Goal: Information Seeking & Learning: Learn about a topic

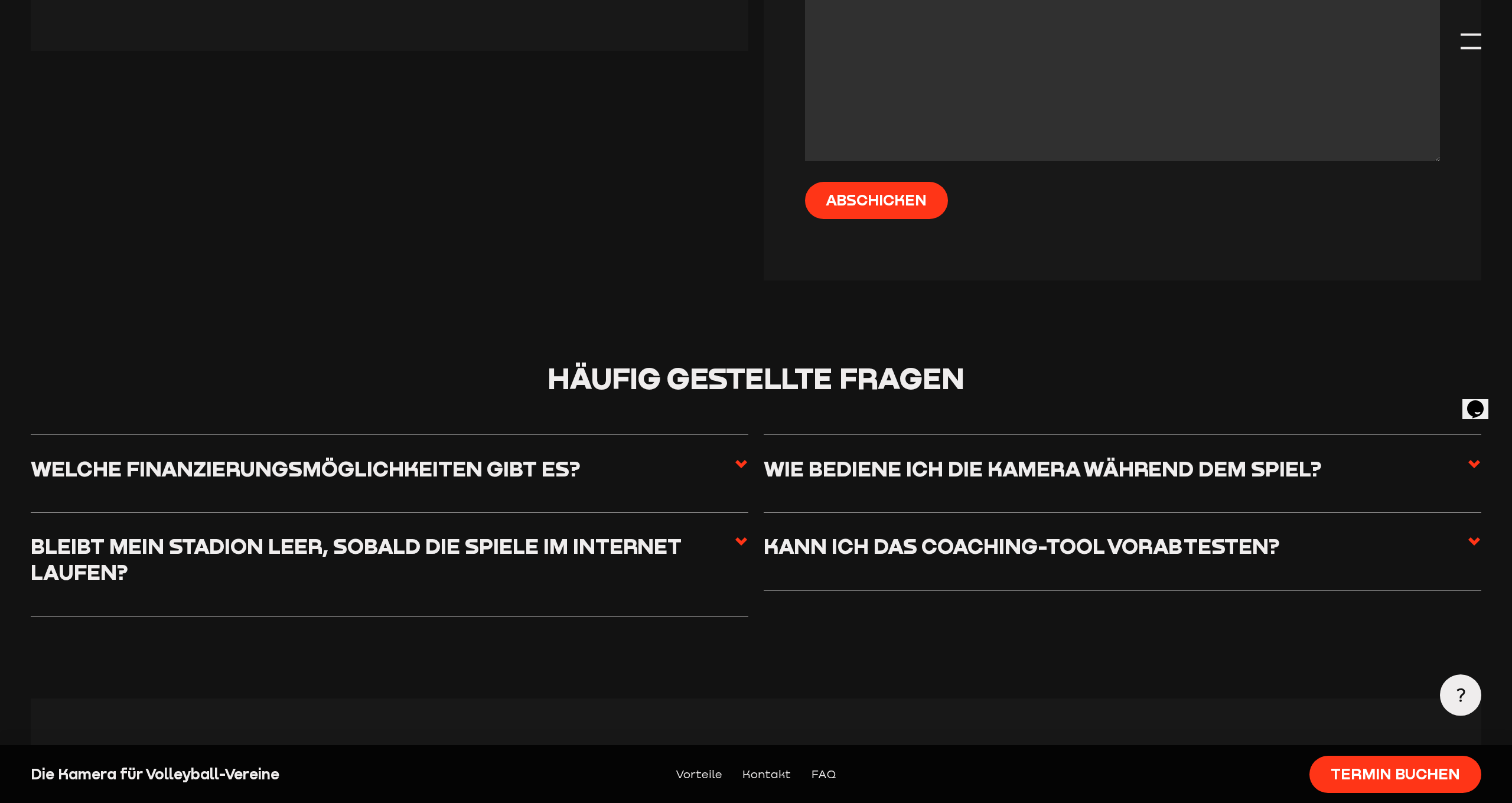
scroll to position [3221, 0]
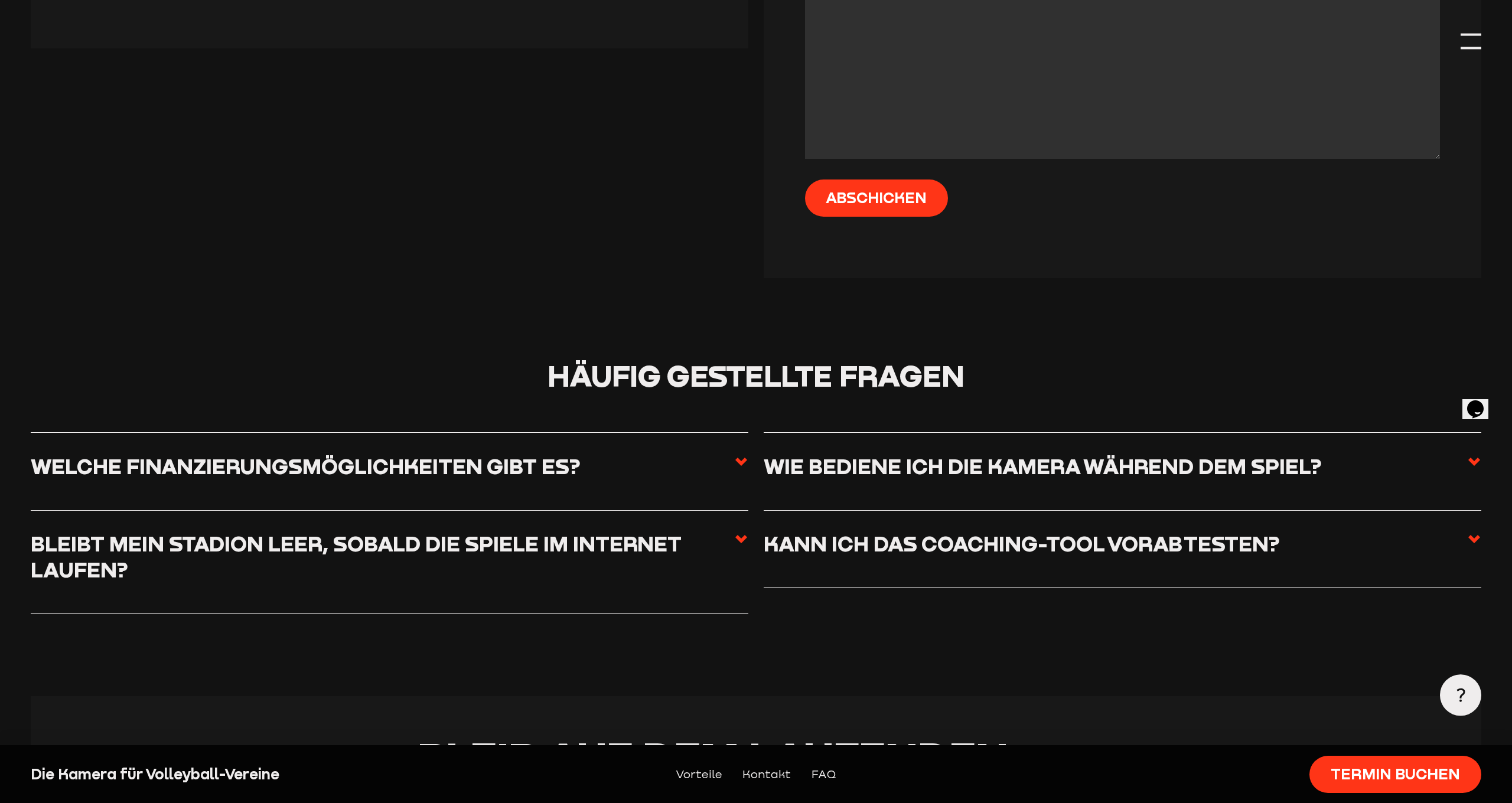
click at [1474, 455] on icon at bounding box center [1473, 461] width 14 height 14
click at [0, 0] on input "Wie bediene ich die Kamera während dem Spiel?" at bounding box center [0, 0] width 0 height 0
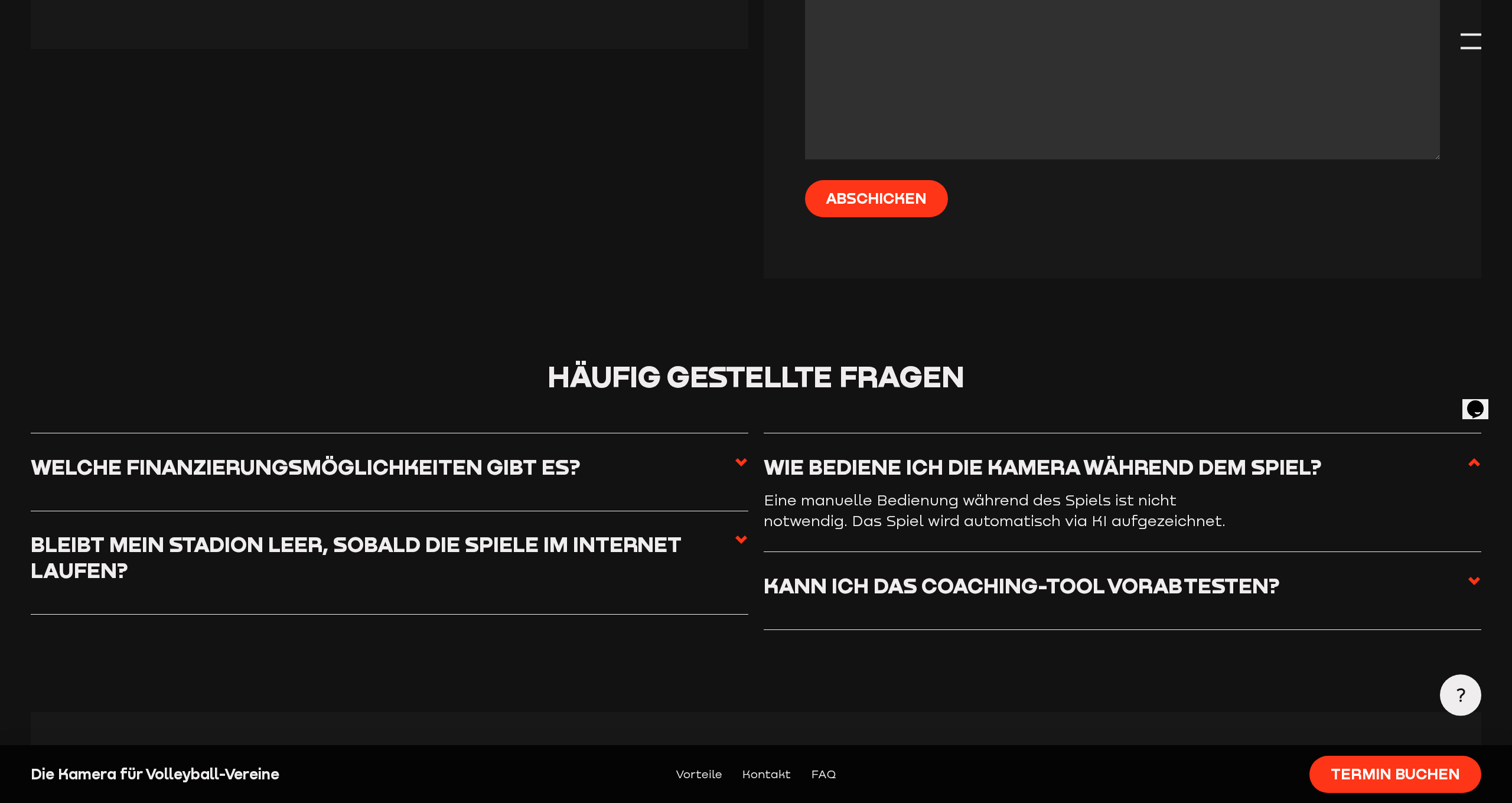
scroll to position [3220, 0]
click at [1474, 459] on use at bounding box center [1474, 463] width 12 height 8
click at [0, 0] on input "Wie bediene ich die Kamera während dem Spiel?" at bounding box center [0, 0] width 0 height 0
click at [1472, 455] on icon at bounding box center [1473, 462] width 14 height 14
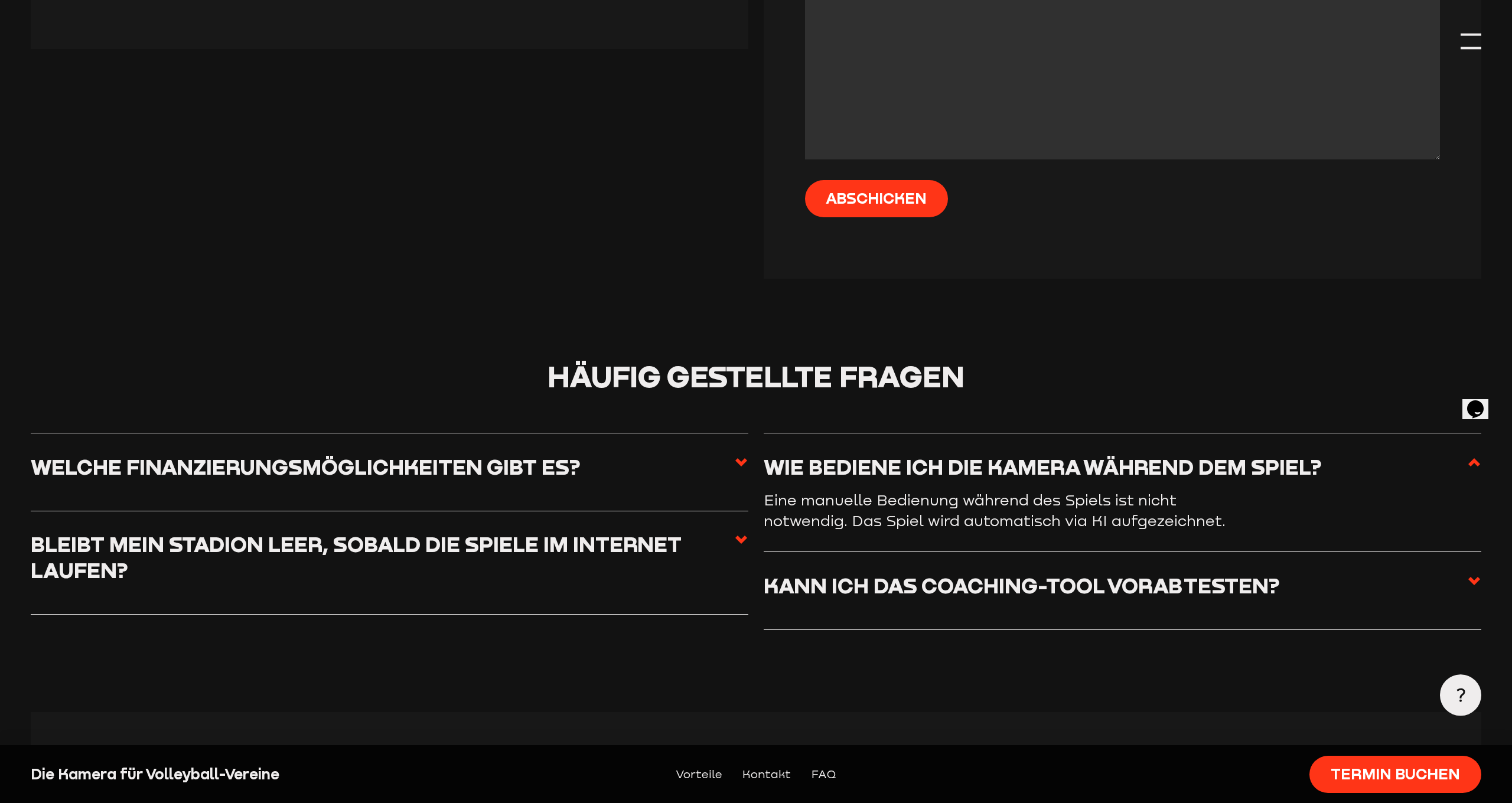
click at [0, 0] on input "Wie bediene ich die Kamera während dem Spiel?" at bounding box center [0, 0] width 0 height 0
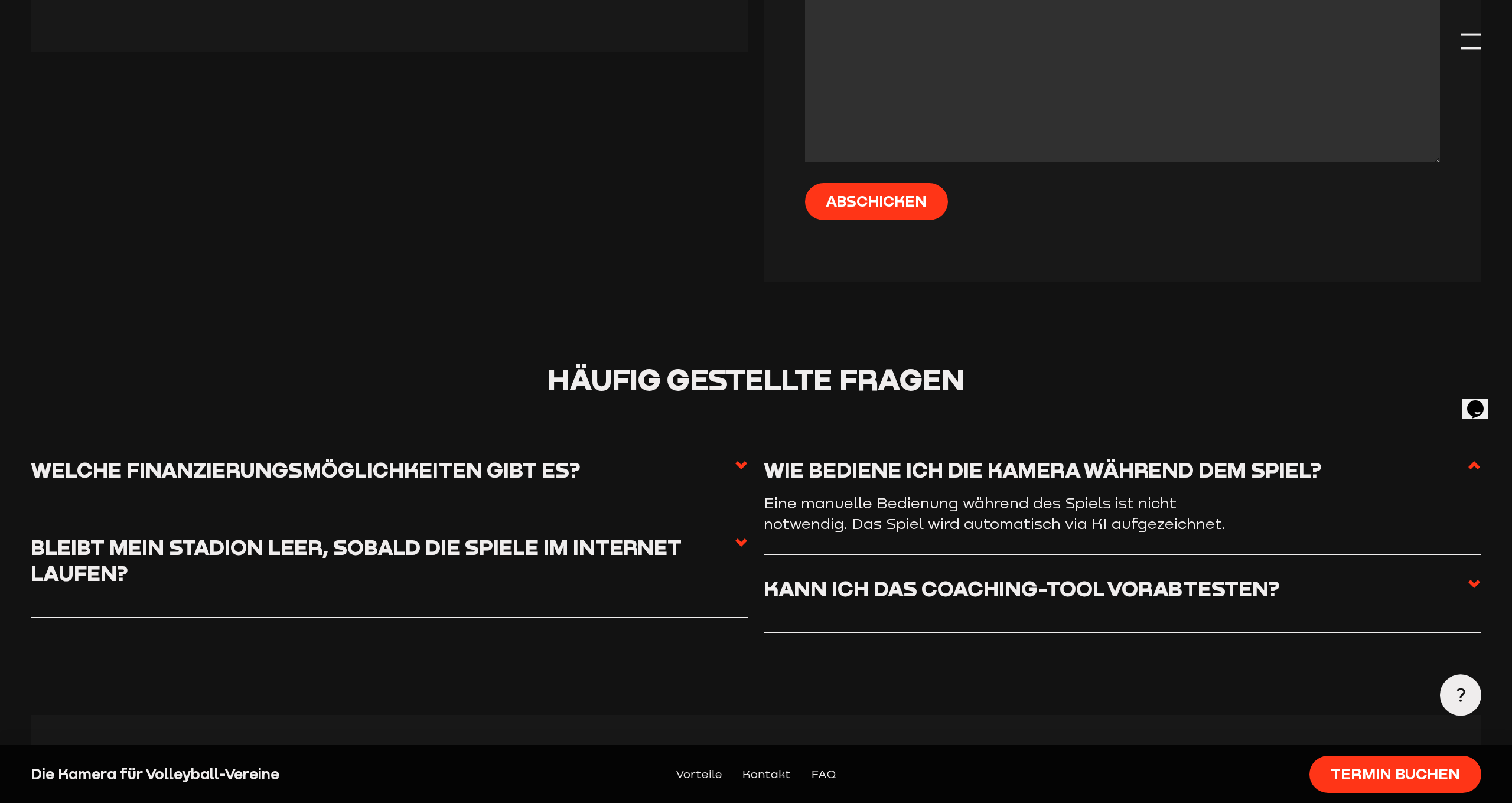
scroll to position [3218, 0]
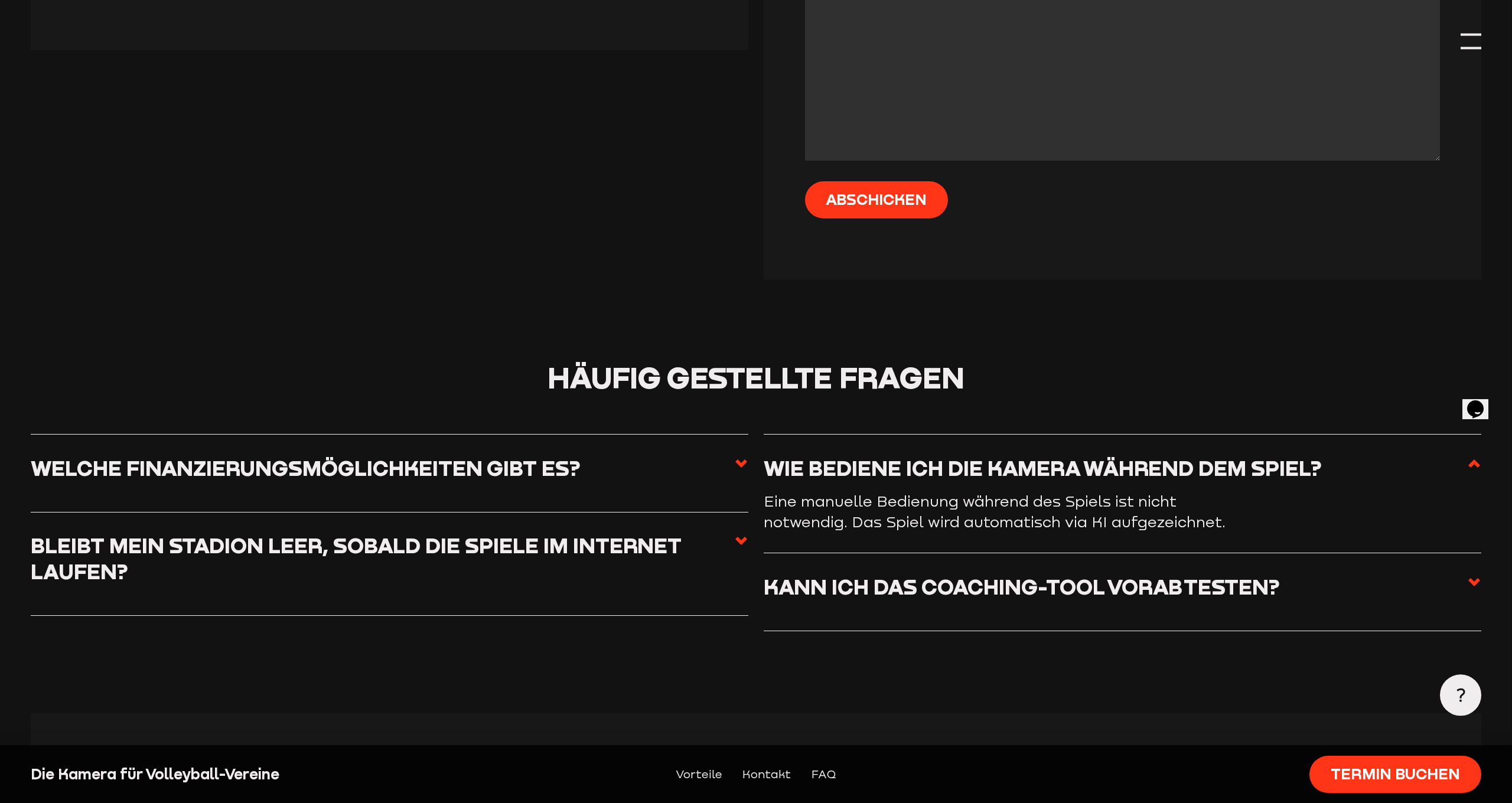
click at [1475, 578] on use at bounding box center [1474, 582] width 12 height 8
click at [0, 0] on input "Kann ich das Coaching-Tool vorab testen?" at bounding box center [0, 0] width 0 height 0
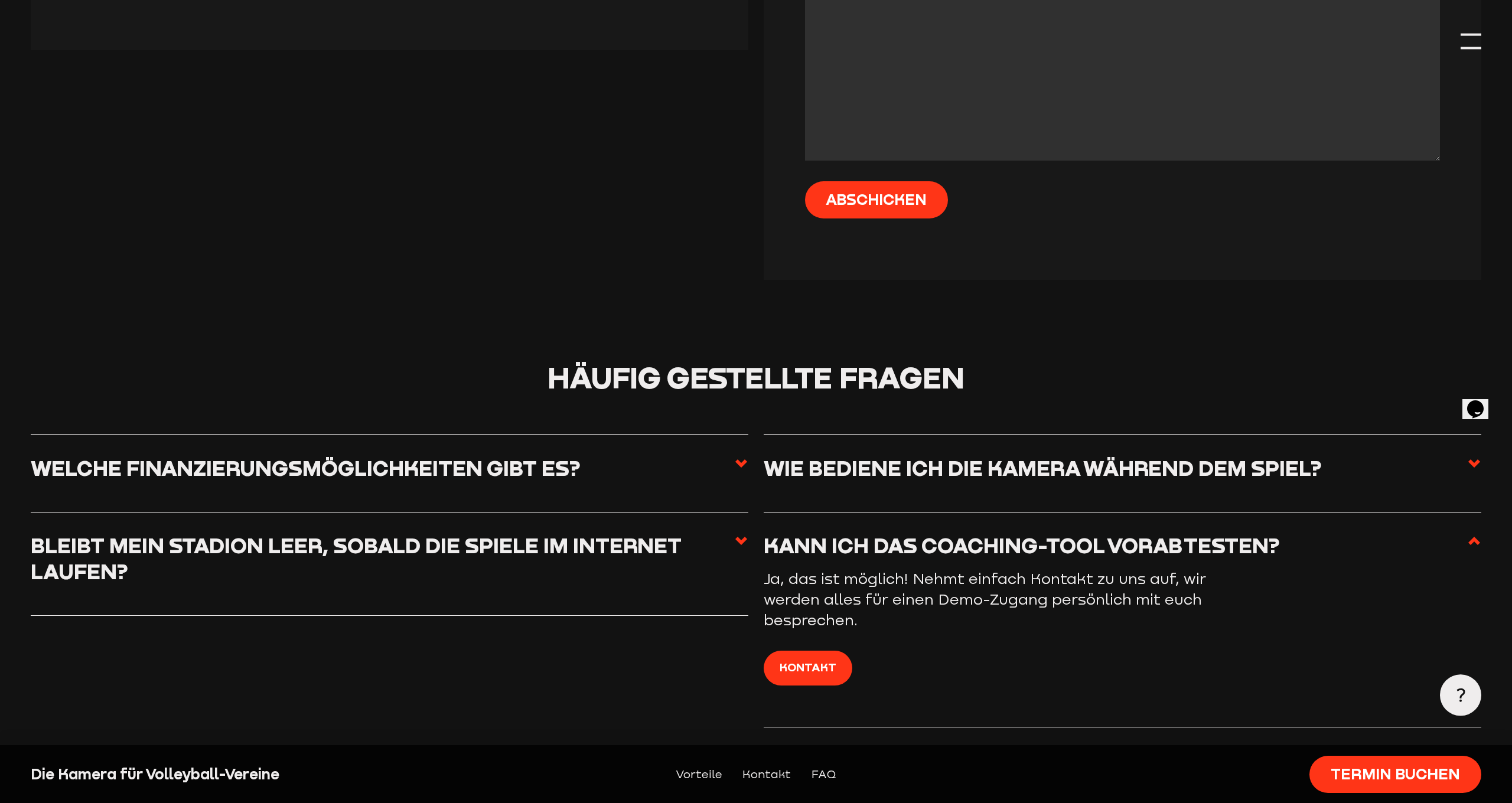
click at [744, 537] on use at bounding box center [741, 541] width 12 height 8
click at [0, 0] on input "Bleibt mein Stadion leer, sobald die Spiele im Internet laufen?" at bounding box center [0, 0] width 0 height 0
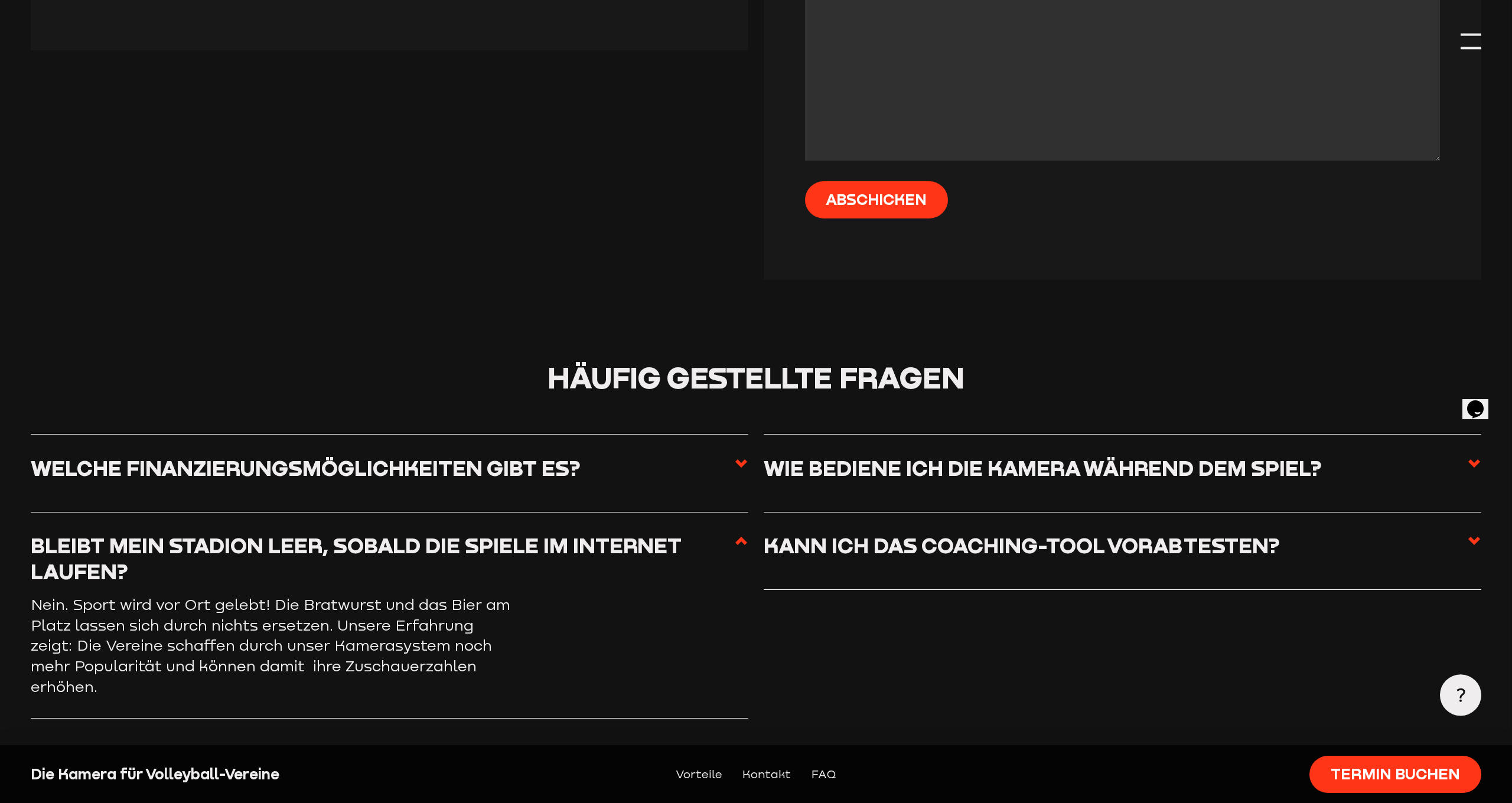
click at [740, 460] on use at bounding box center [741, 464] width 12 height 8
click at [0, 0] on input "Welche Finanzierungsmöglichkeiten gibt es?" at bounding box center [0, 0] width 0 height 0
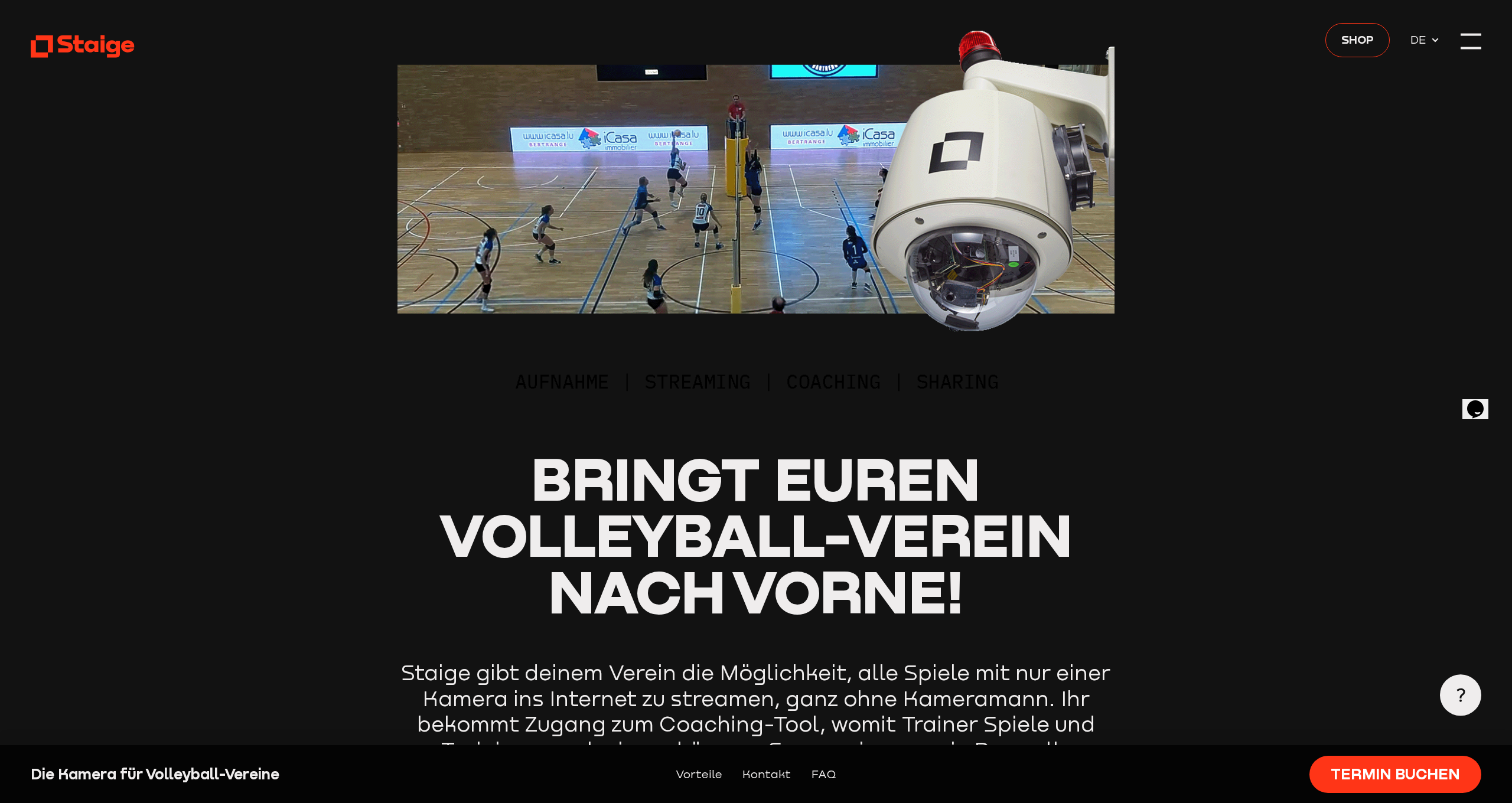
scroll to position [0, 0]
